Goal: Transaction & Acquisition: Purchase product/service

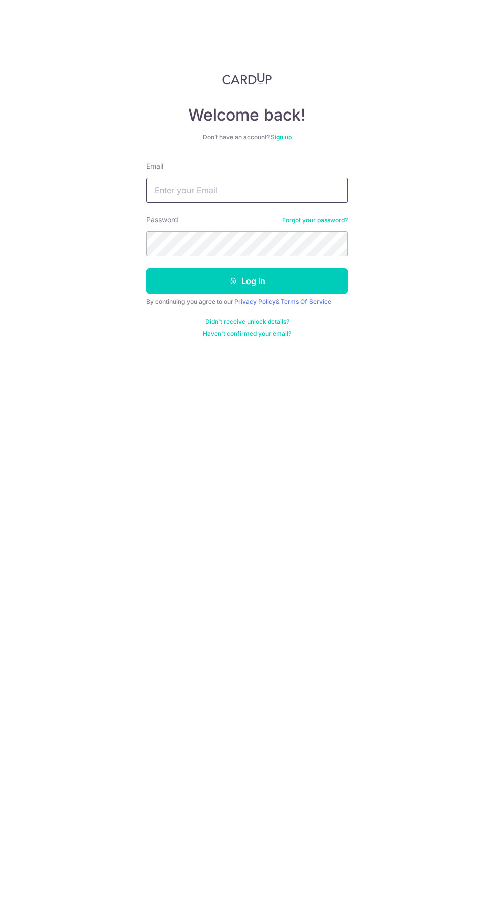
type input "Fizzili_mic@yahoo.com.sg"
click at [146, 268] on button "Log in" at bounding box center [247, 280] width 202 height 25
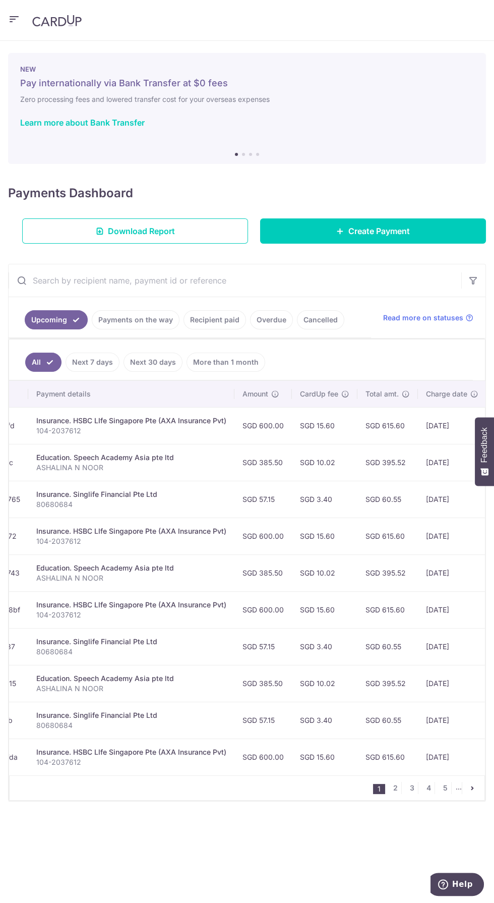
scroll to position [0, 185]
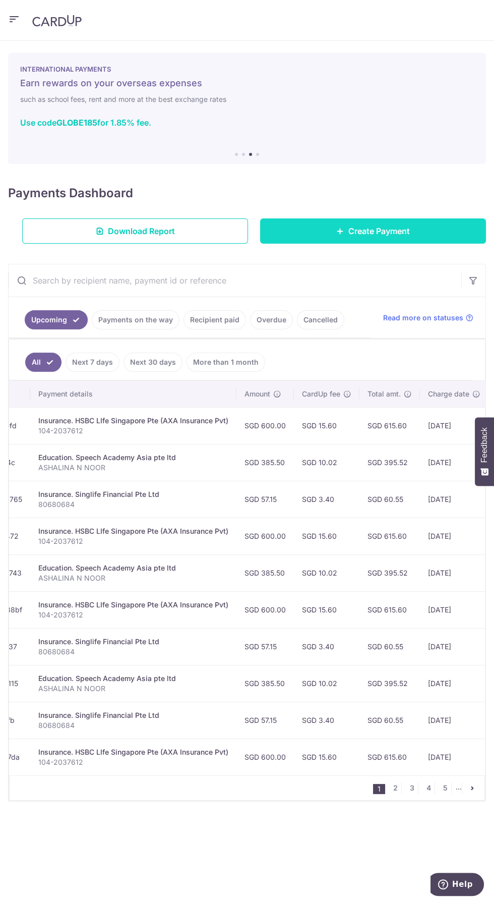
click at [394, 230] on span "Create Payment" at bounding box center [379, 231] width 62 height 12
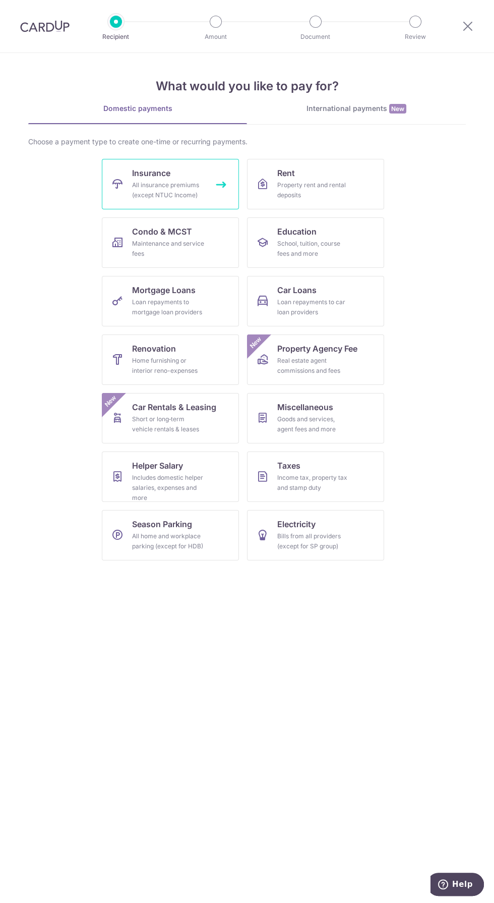
click at [192, 189] on div "All insurance premiums (except NTUC Income)" at bounding box center [168, 190] width 73 height 20
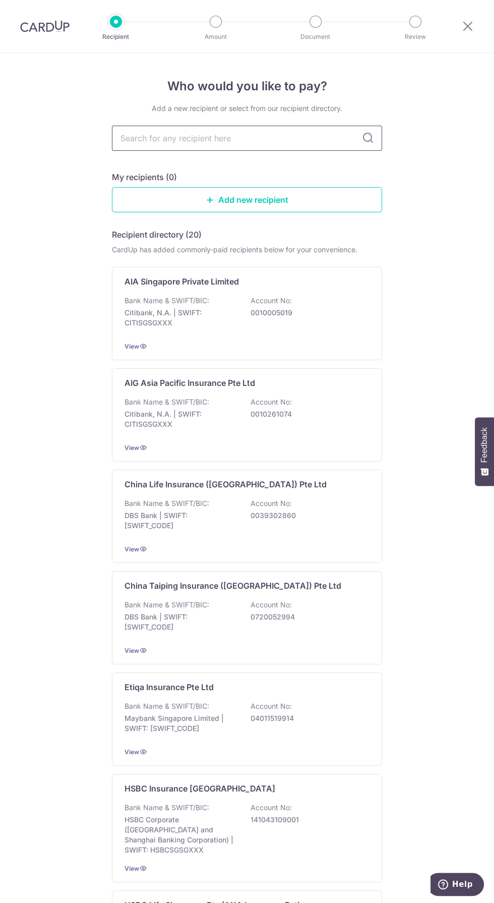
click at [248, 139] on input "text" at bounding box center [247, 138] width 270 height 25
type input "Hsbc"
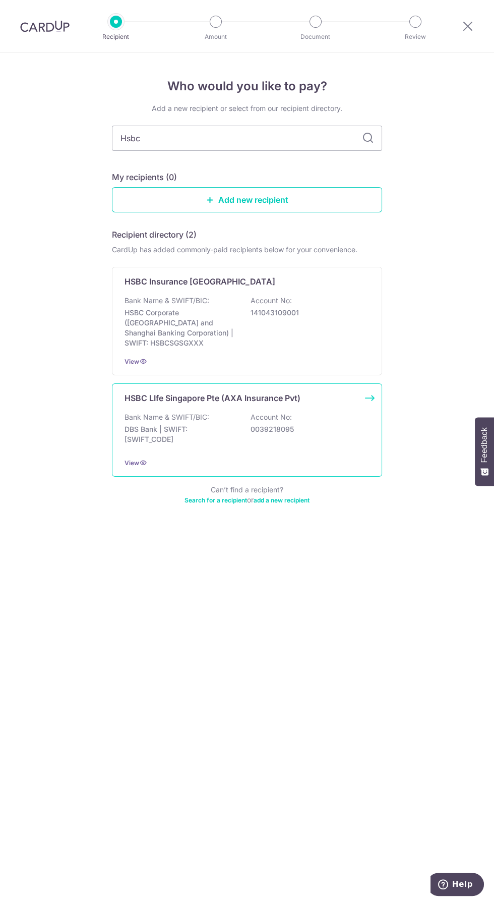
click at [239, 426] on div "Bank Name & SWIFT/BIC: DBS Bank | SWIFT: DBSSSGSGXXX Account No: 0039218095" at bounding box center [247, 430] width 245 height 37
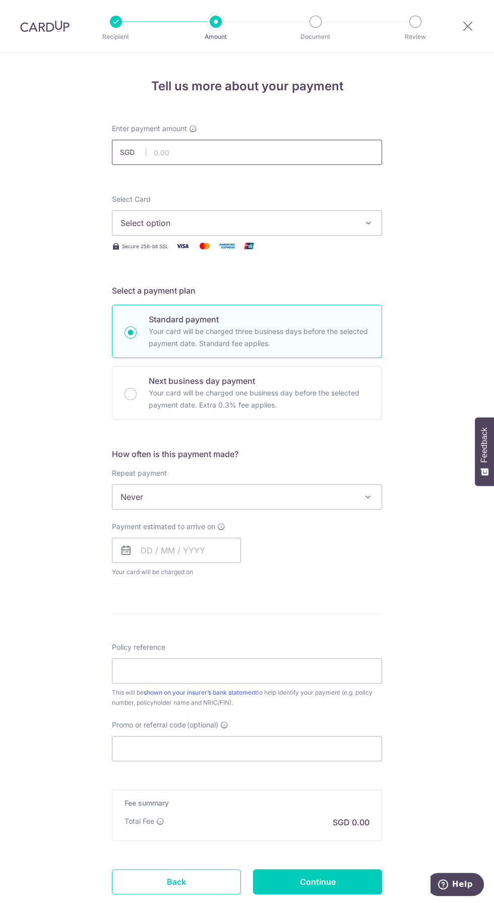
click at [291, 149] on input "text" at bounding box center [247, 152] width 270 height 25
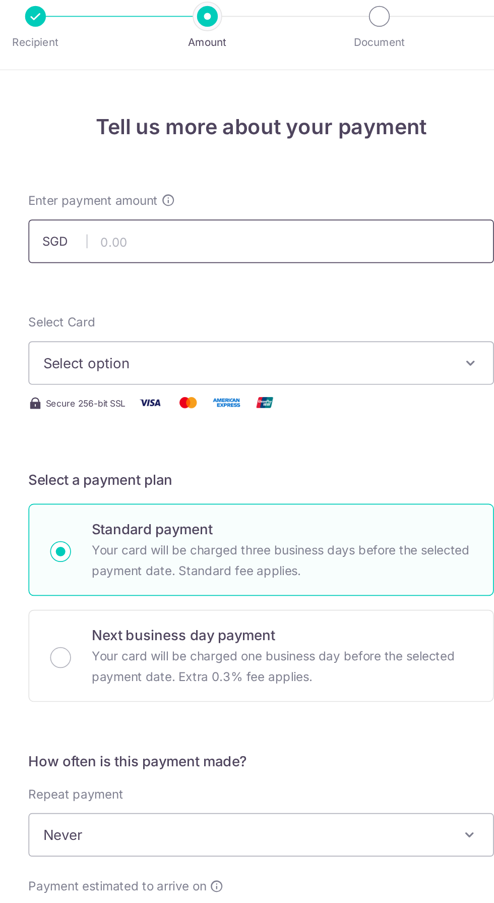
click at [235, 154] on input "text" at bounding box center [247, 152] width 270 height 25
click at [255, 226] on span "Select option" at bounding box center [238, 223] width 235 height 12
type input "813.00"
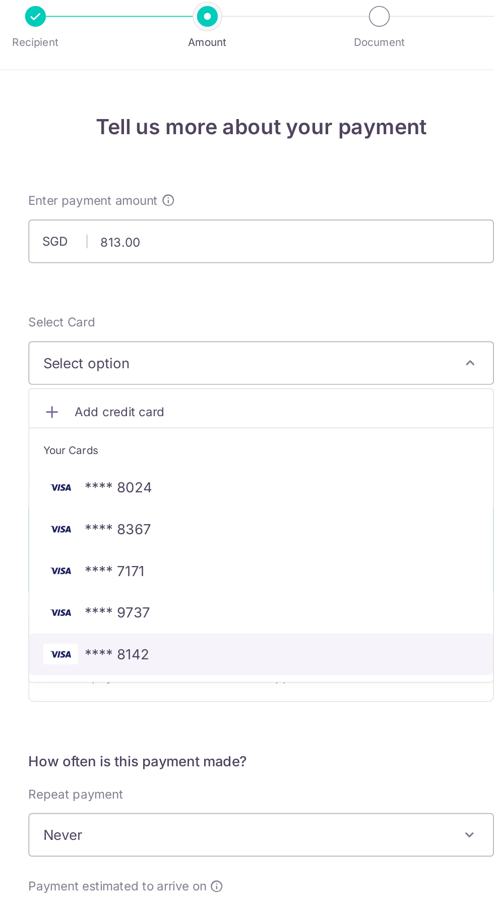
click at [148, 397] on link "**** 8142" at bounding box center [246, 392] width 269 height 24
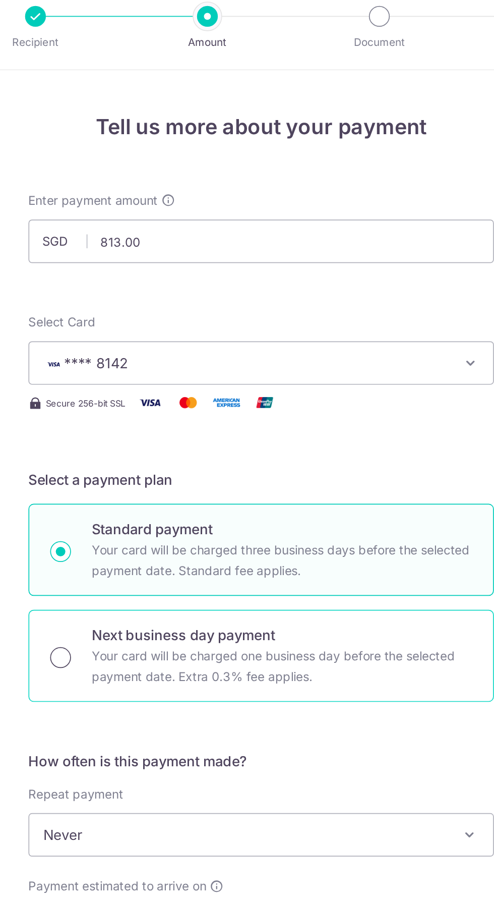
click at [130, 395] on input "Next business day payment Your card will be charged one business day before the…" at bounding box center [131, 394] width 12 height 12
radio input "true"
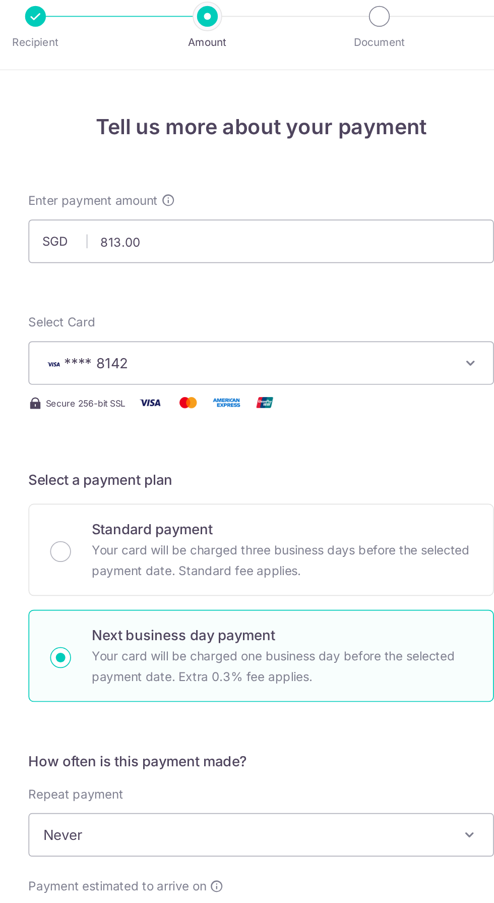
scroll to position [27, 0]
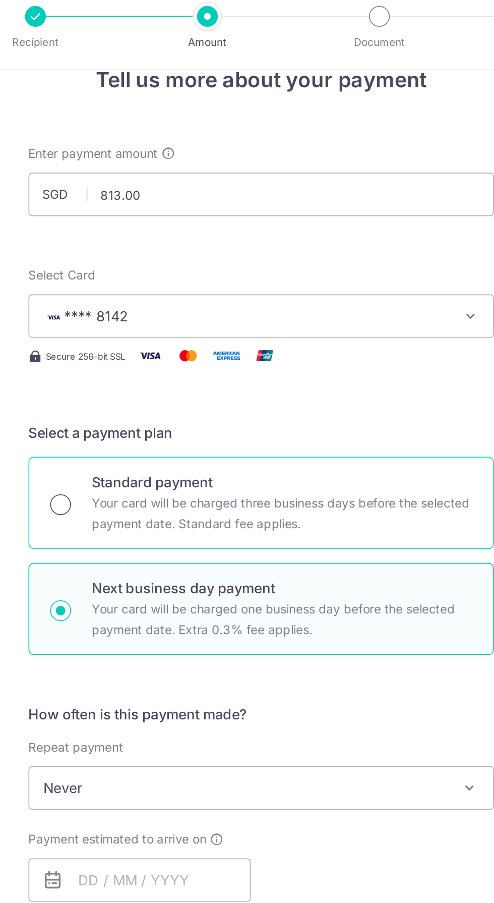
click at [134, 302] on input "Standard payment Your card will be charged three business days before the selec…" at bounding box center [131, 305] width 12 height 12
radio input "true"
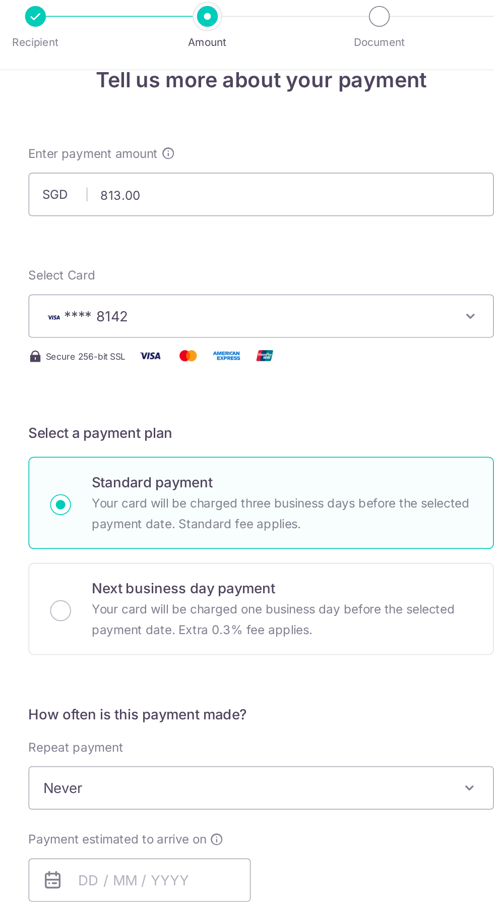
scroll to position [0, 0]
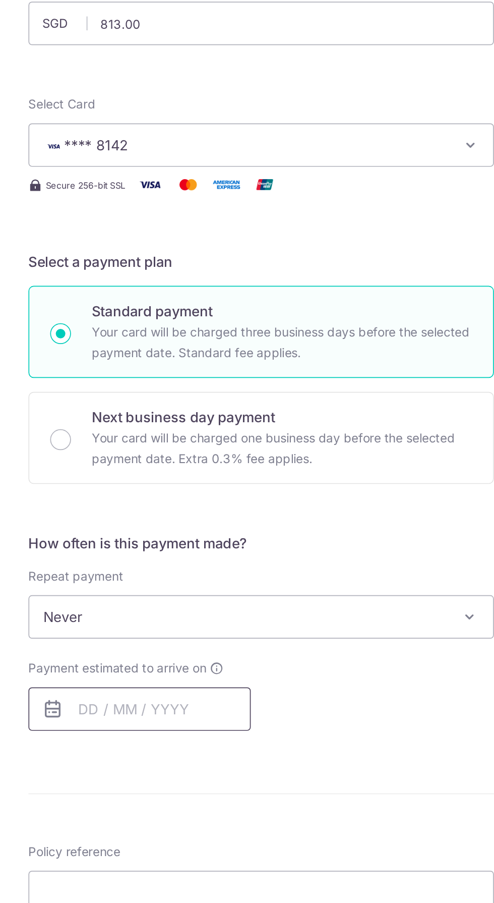
click at [145, 552] on input "text" at bounding box center [176, 550] width 129 height 25
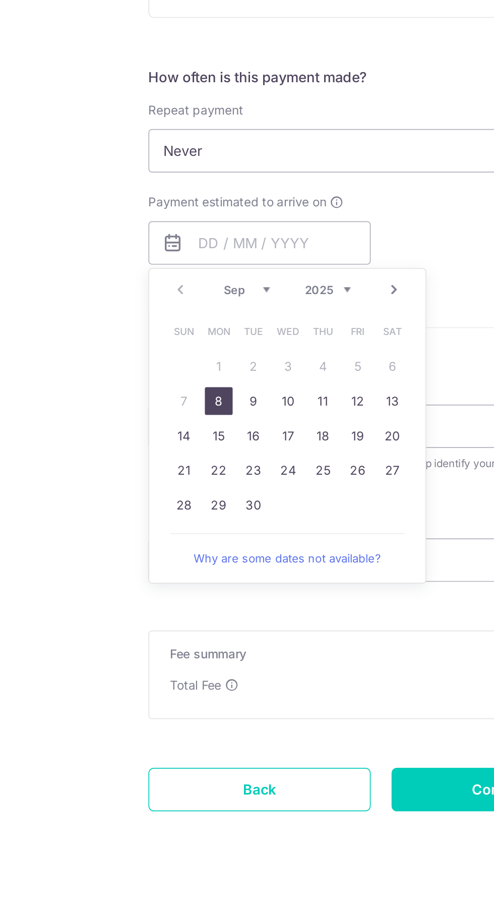
click at [152, 641] on link "8" at bounding box center [153, 642] width 16 height 16
type input "08/09/2025"
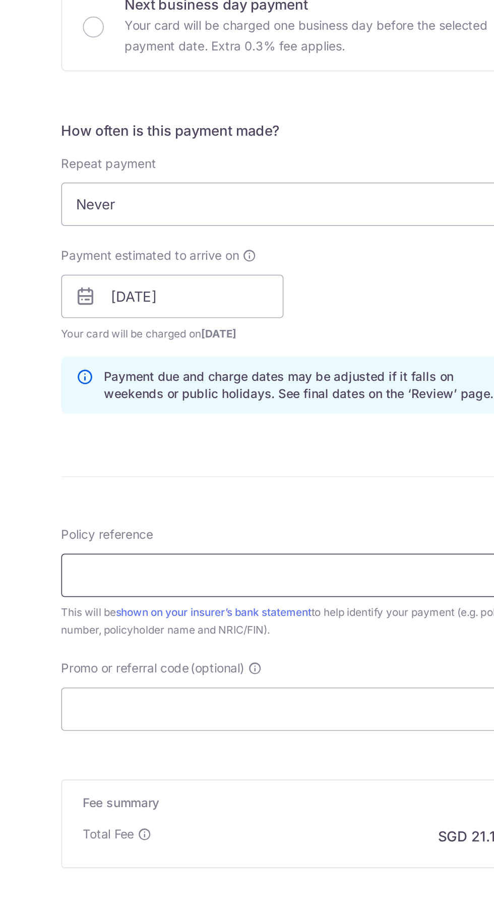
click at [128, 711] on input "Policy reference" at bounding box center [247, 711] width 270 height 25
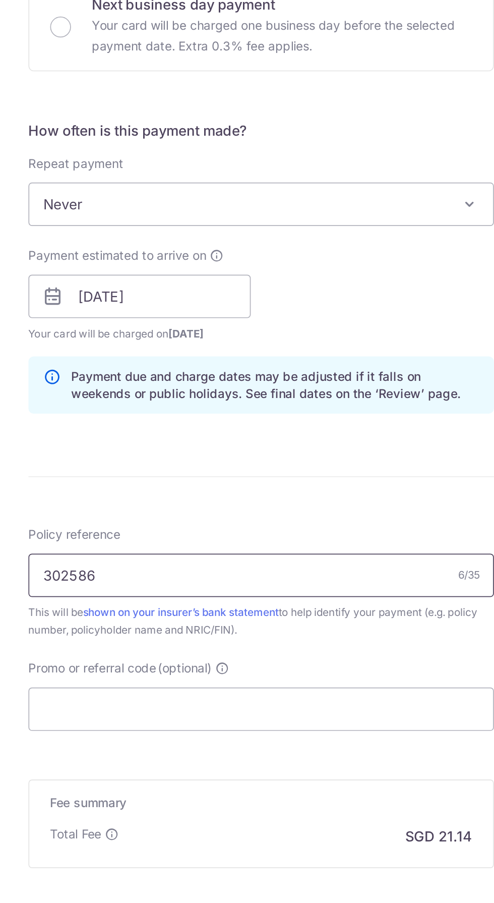
click at [163, 714] on input "302586" at bounding box center [247, 711] width 270 height 25
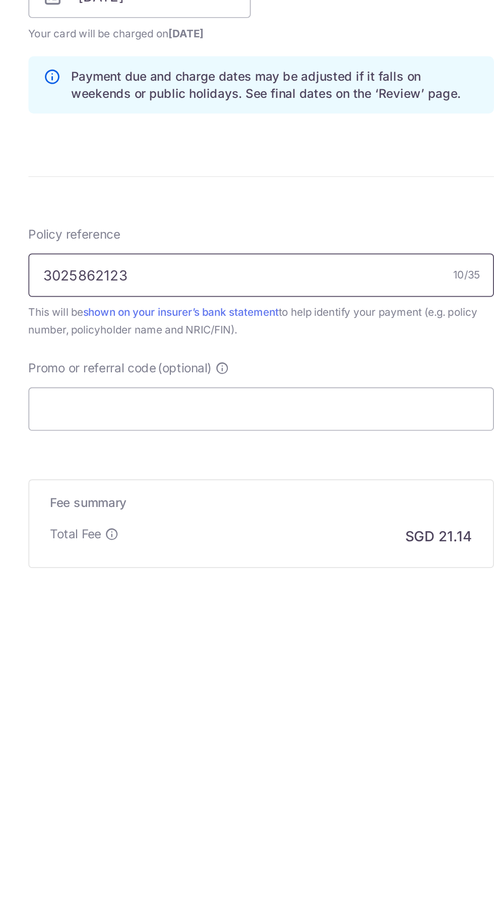
scroll to position [1, 0]
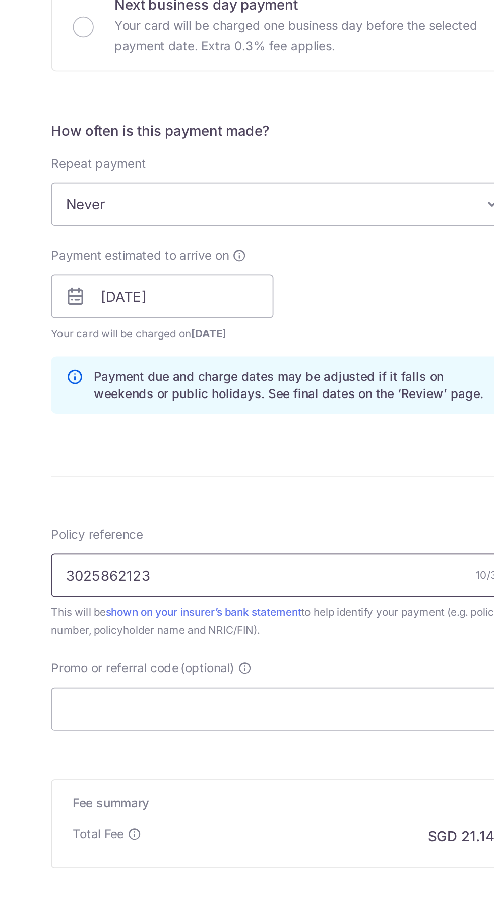
click at [139, 714] on input "3025862123" at bounding box center [247, 711] width 270 height 25
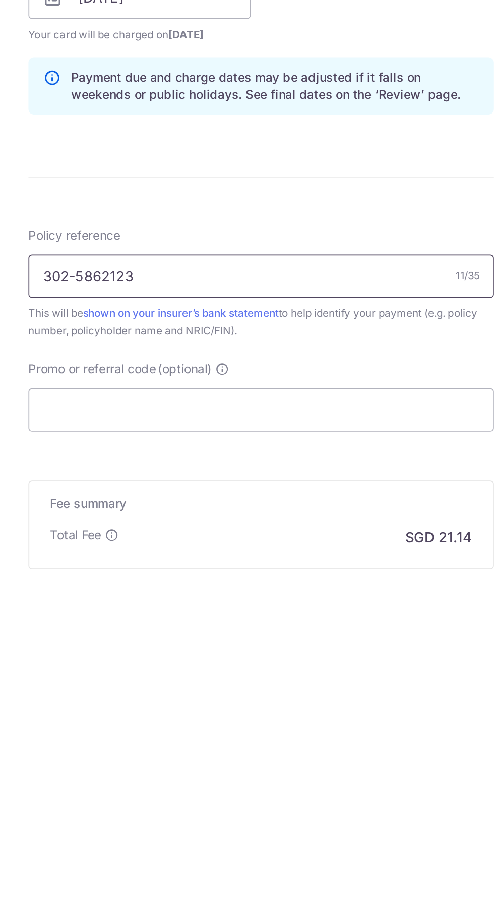
type input "302-5862123"
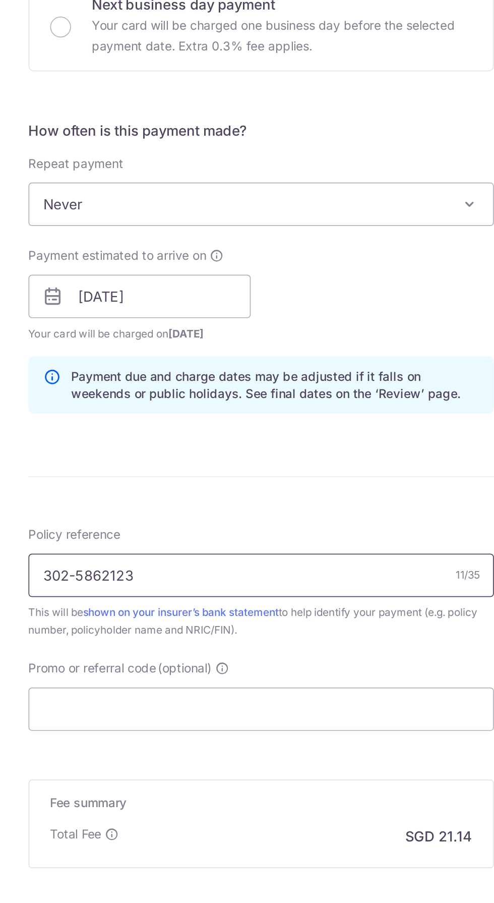
scroll to position [34, 0]
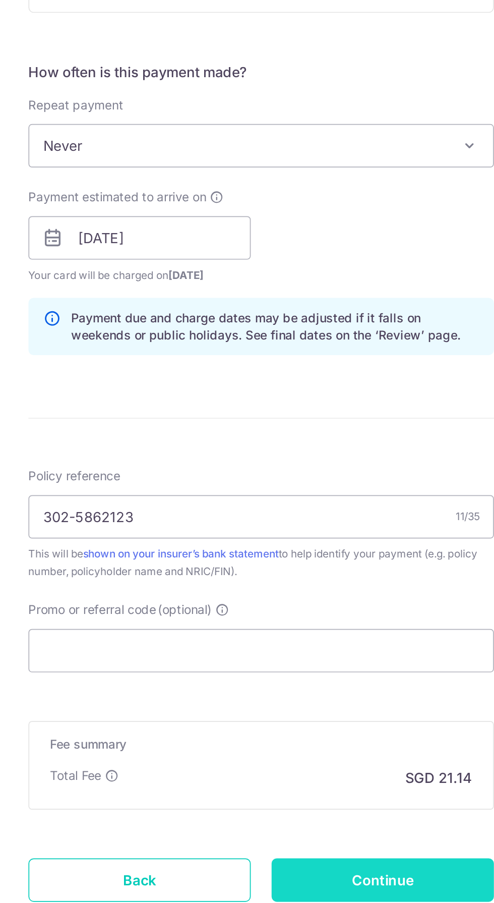
click at [346, 887] on input "Continue" at bounding box center [317, 889] width 129 height 25
type input "Create Schedule"
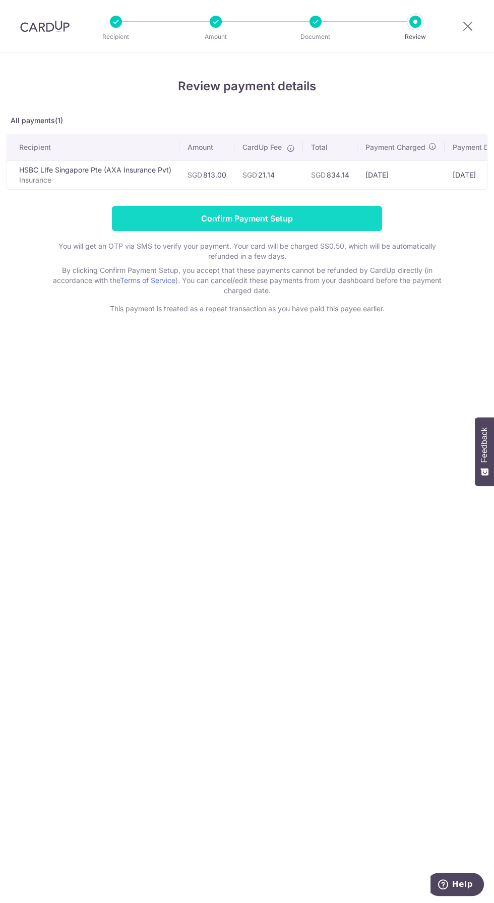
click at [282, 221] on input "Confirm Payment Setup" at bounding box center [247, 218] width 270 height 25
